Goal: Navigation & Orientation: Understand site structure

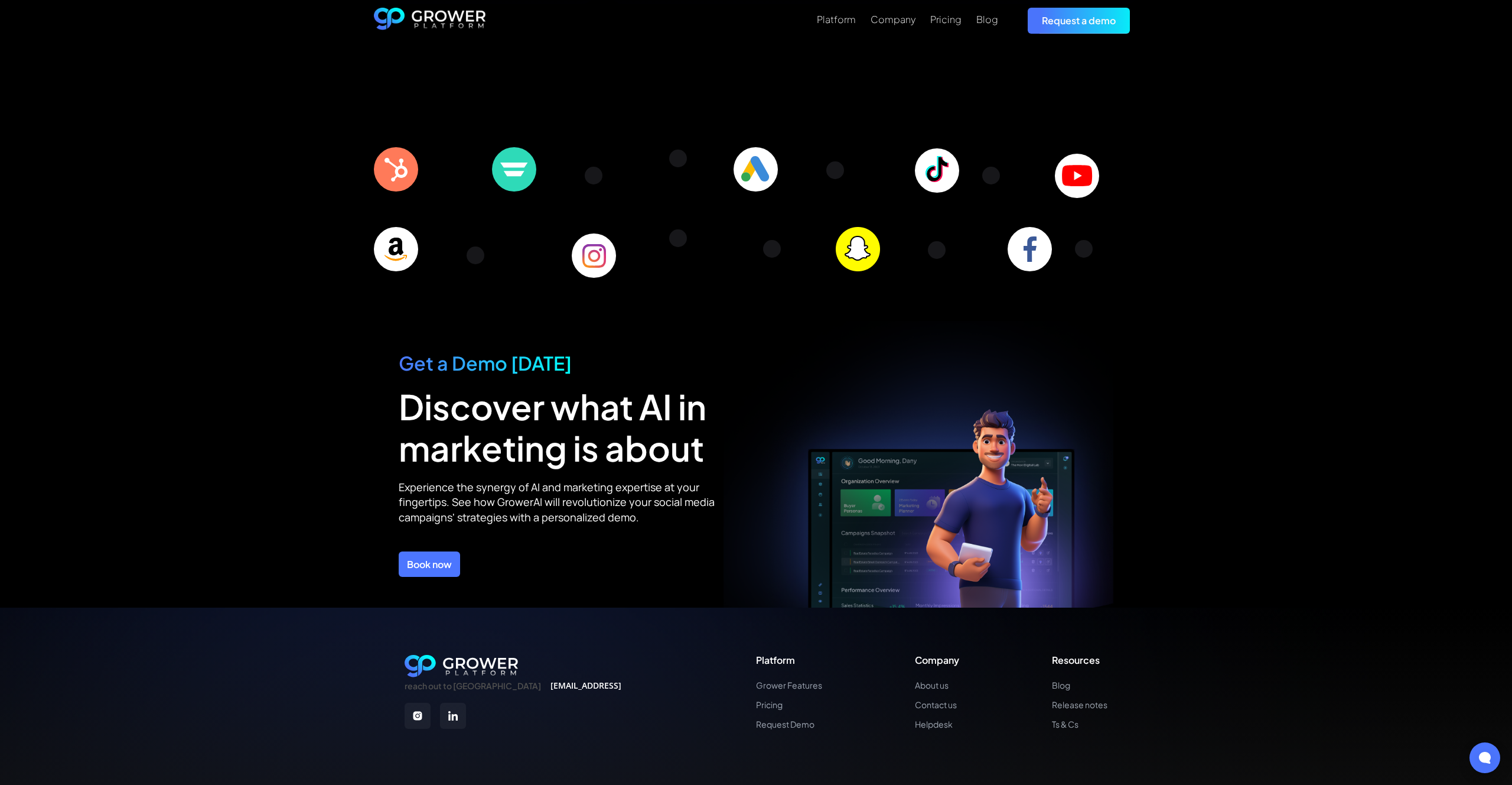
scroll to position [3945, 0]
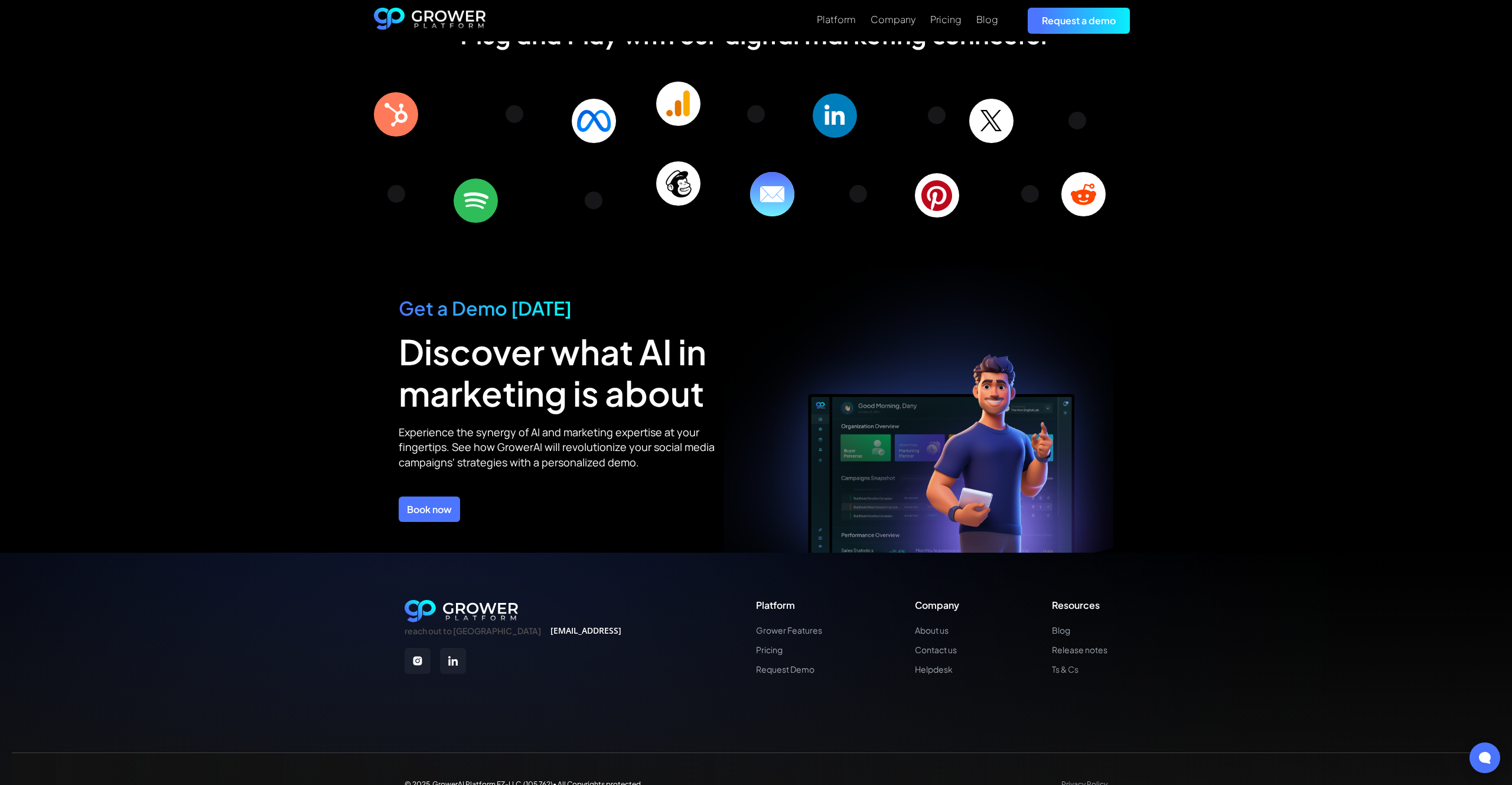
click at [1060, 664] on link "Ts & Cs" at bounding box center [1079, 668] width 55 height 10
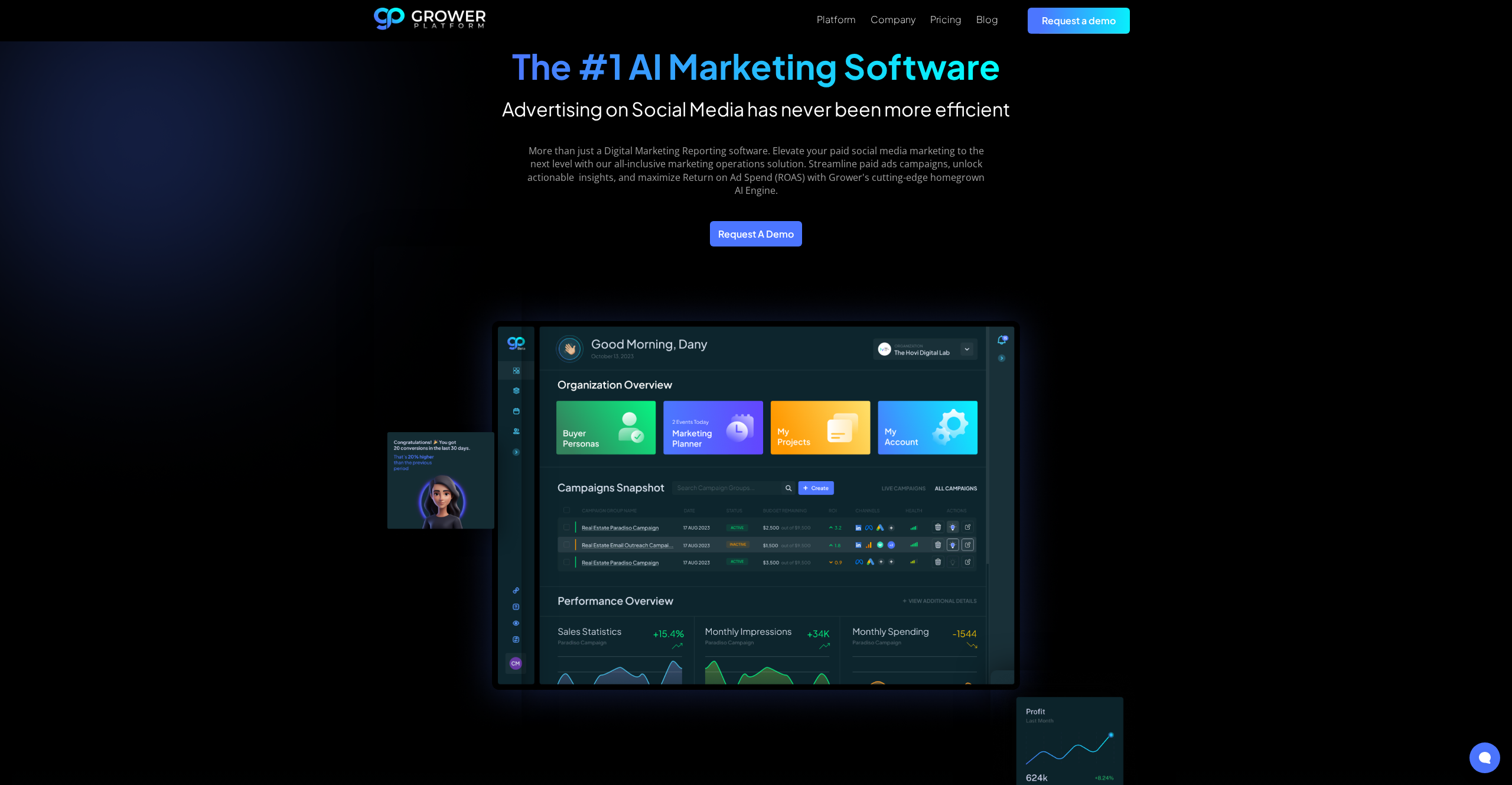
scroll to position [0, 0]
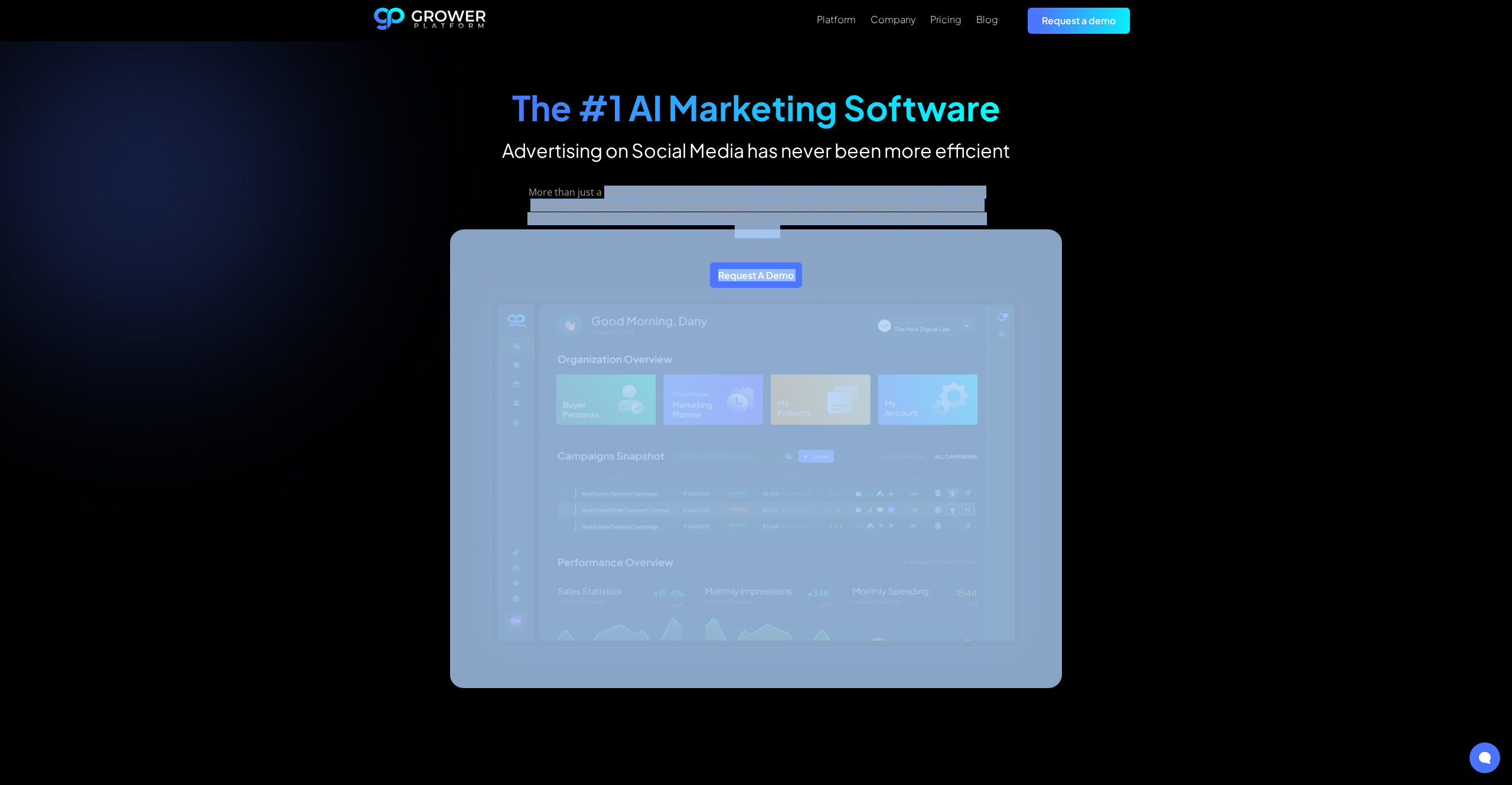
drag, startPoint x: 613, startPoint y: 194, endPoint x: 993, endPoint y: 215, distance: 380.6
click at [993, 215] on div "The #1 AI Marketing Software Advertising on Social Media has never been more ef…" at bounding box center [756, 420] width 797 height 711
click at [993, 229] on div at bounding box center [756, 459] width 611 height 459
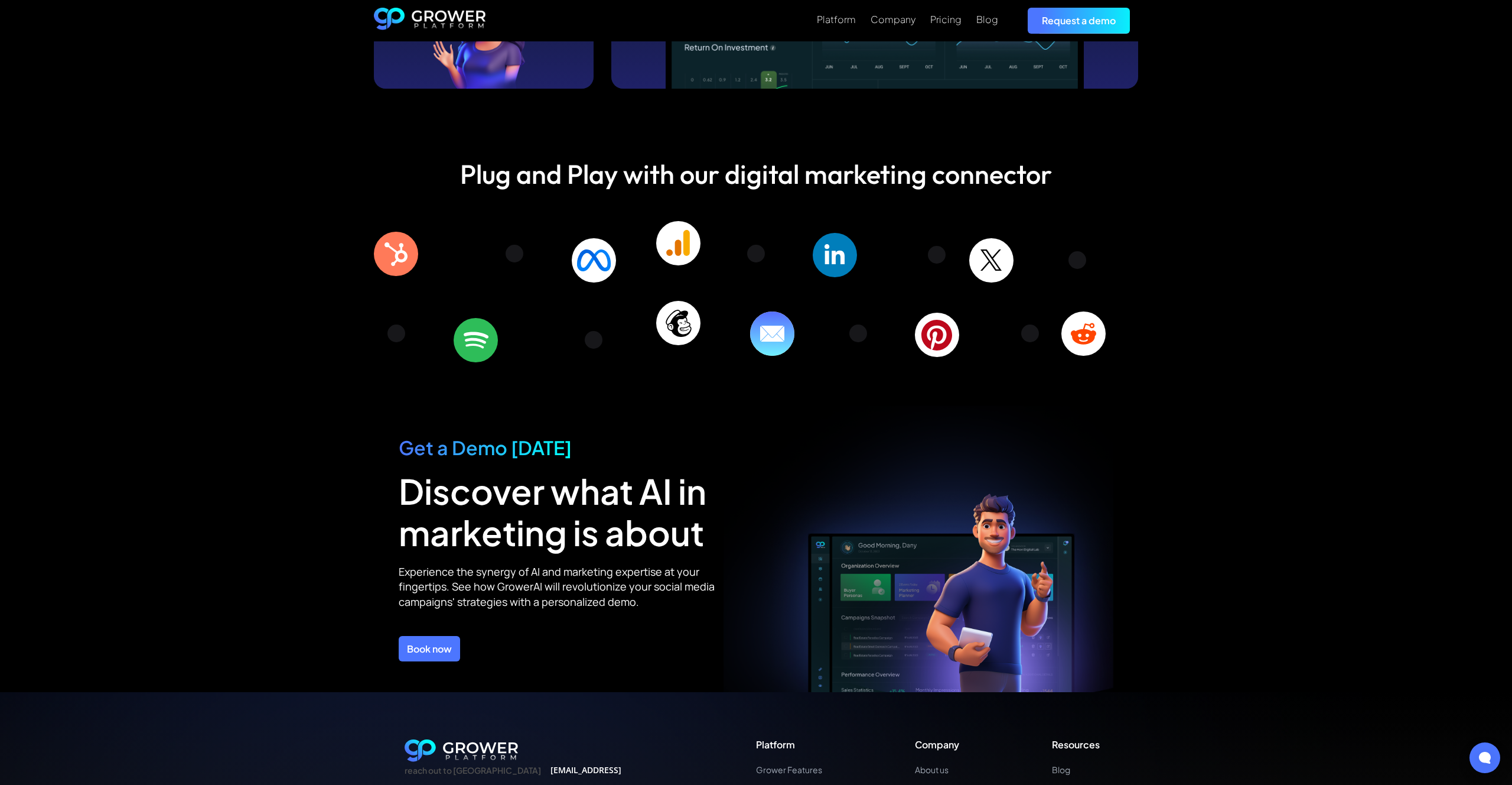
scroll to position [3945, 0]
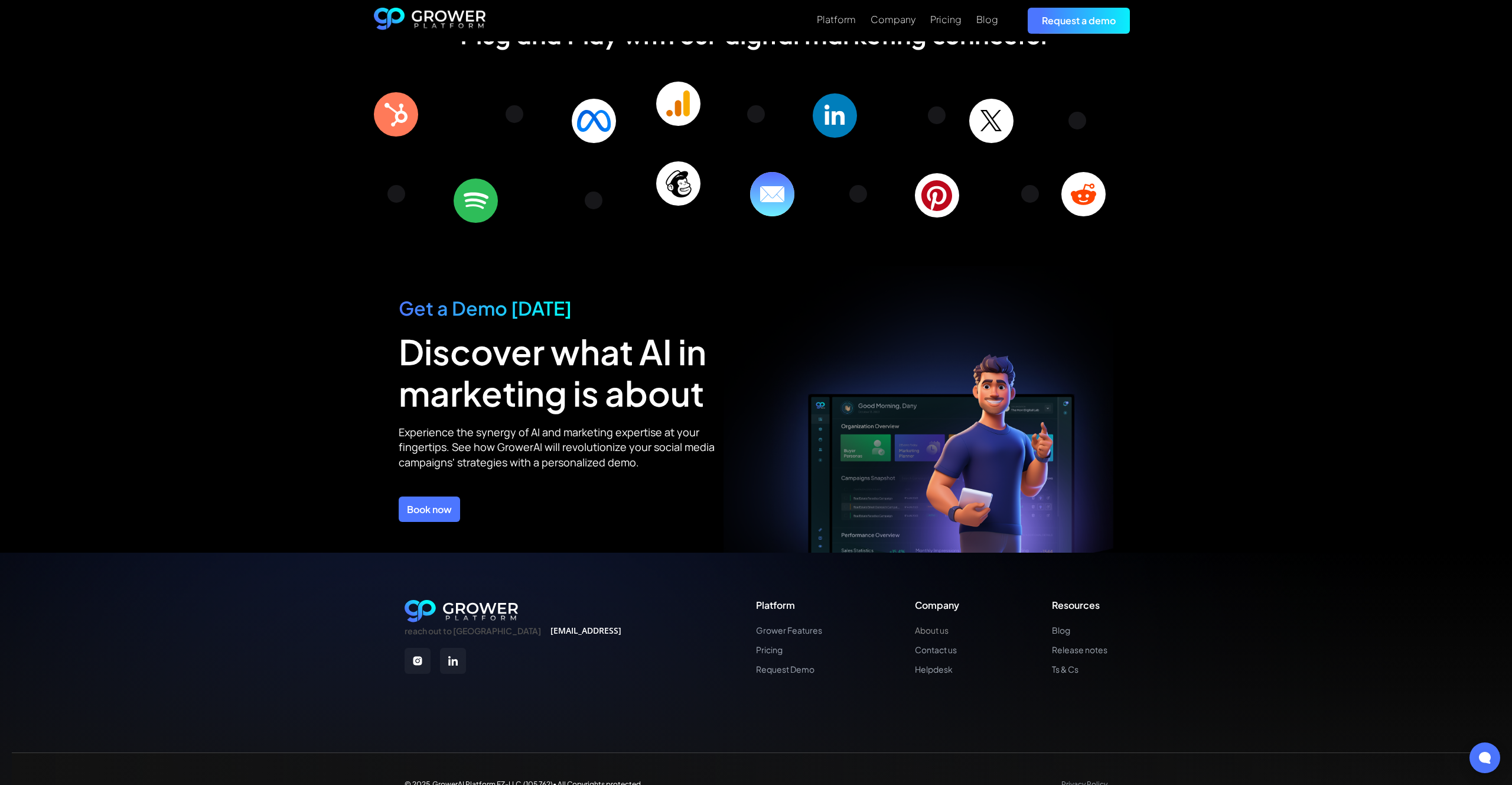
click at [939, 625] on link "About us" at bounding box center [937, 629] width 44 height 10
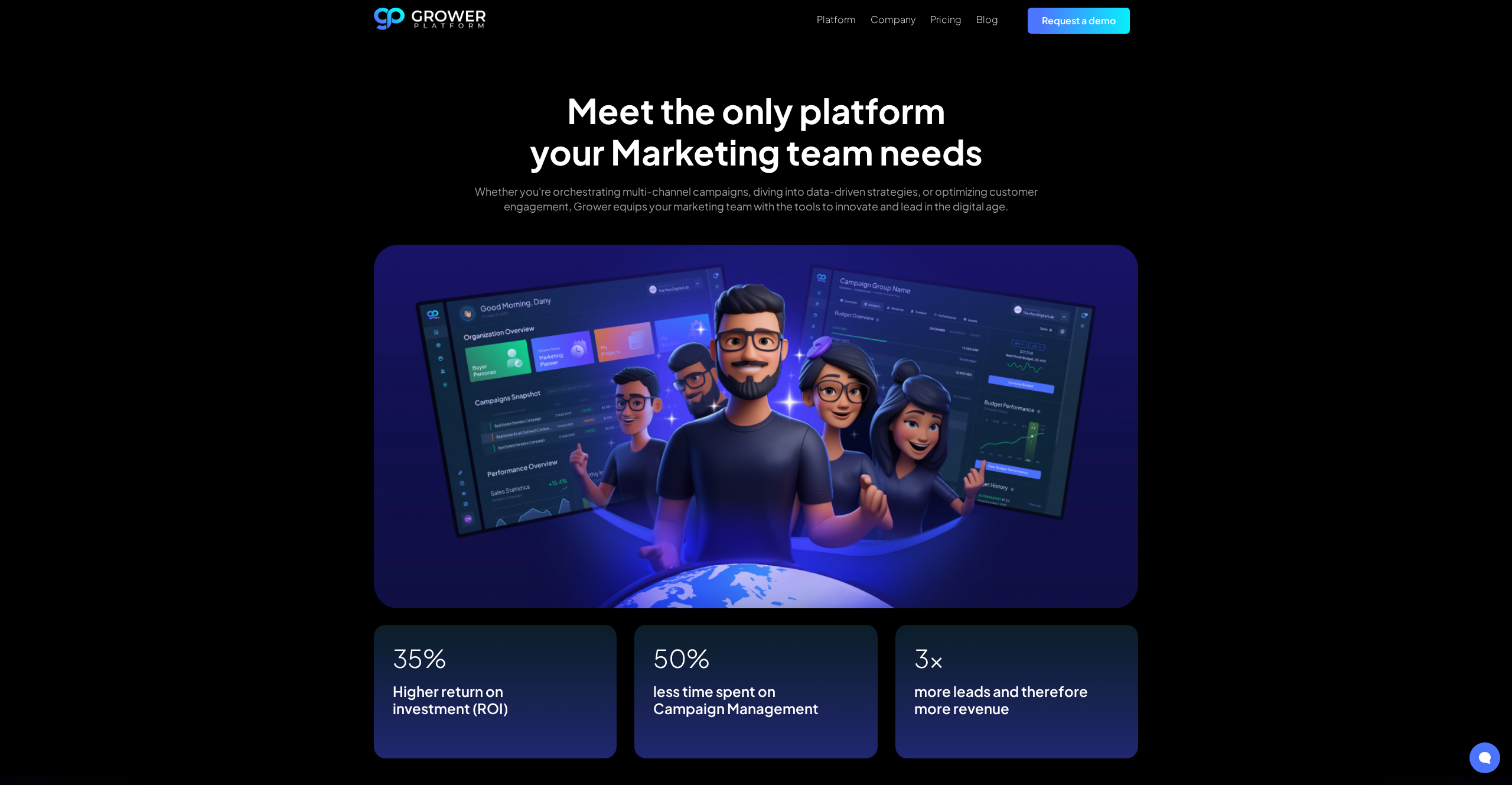
click at [452, 20] on img "home" at bounding box center [430, 21] width 112 height 26
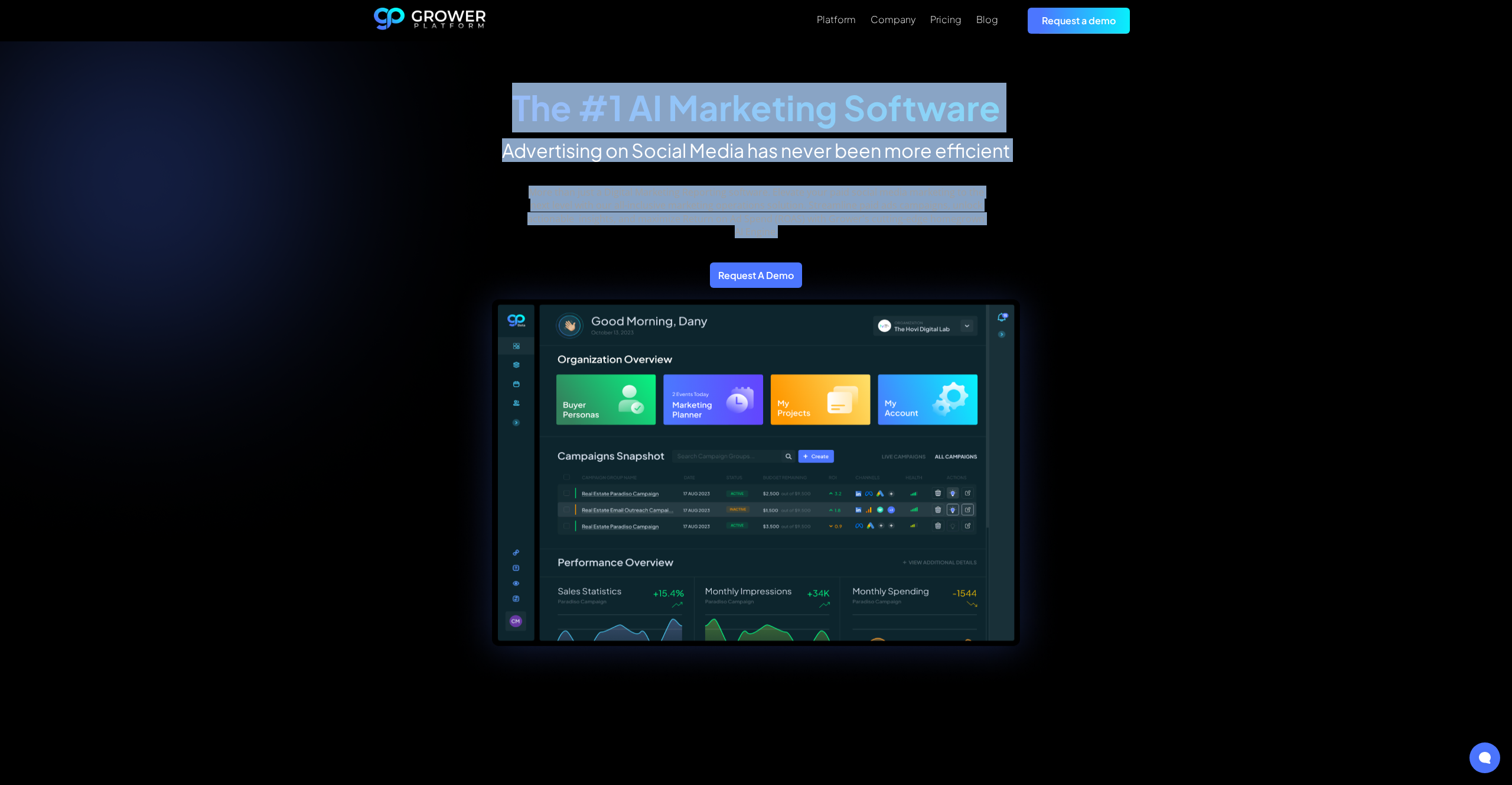
drag, startPoint x: 507, startPoint y: 104, endPoint x: 1001, endPoint y: 214, distance: 506.1
click at [1001, 214] on div "The #1 AI Marketing Software Advertising on Social Media has never been more ef…" at bounding box center [756, 176] width 638 height 222
copy div "The #1 AI Marketing Software Advertising on Social Media has never been more ef…"
